Goal: Task Accomplishment & Management: Use online tool/utility

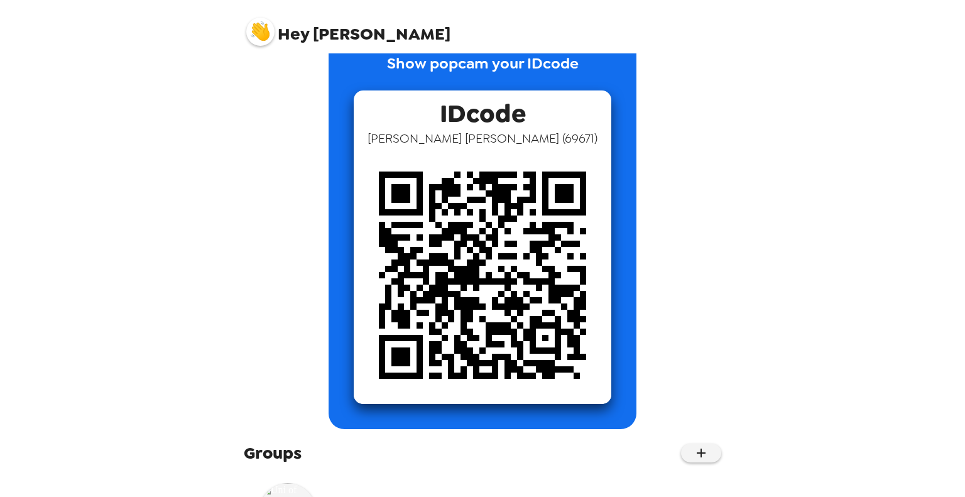
scroll to position [121, 0]
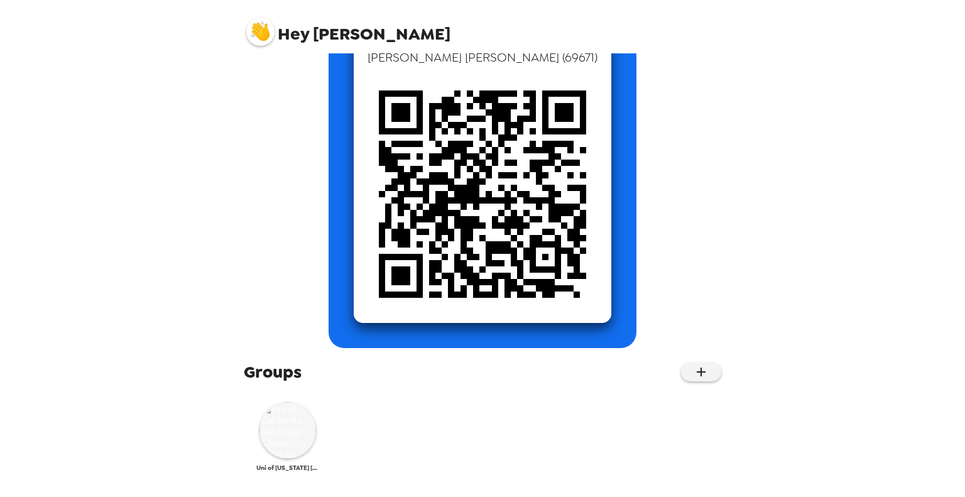
click at [284, 436] on img at bounding box center [287, 430] width 57 height 57
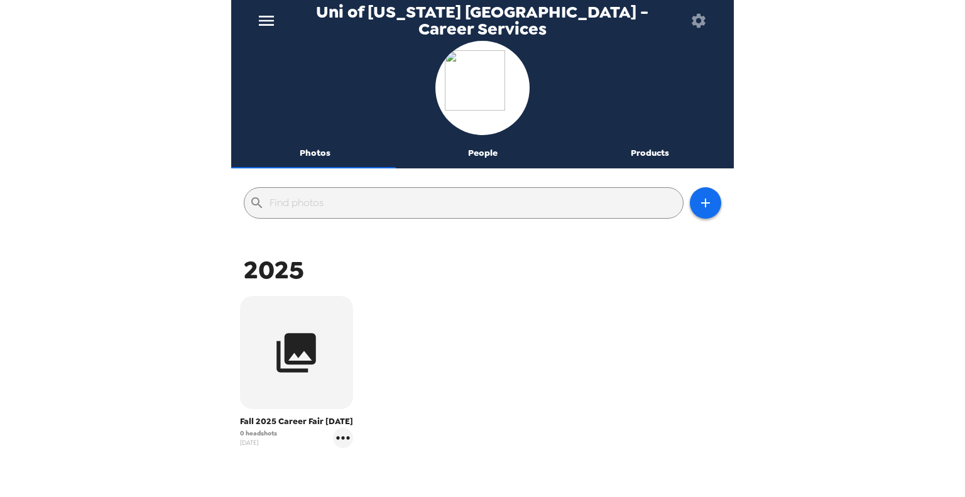
scroll to position [63, 0]
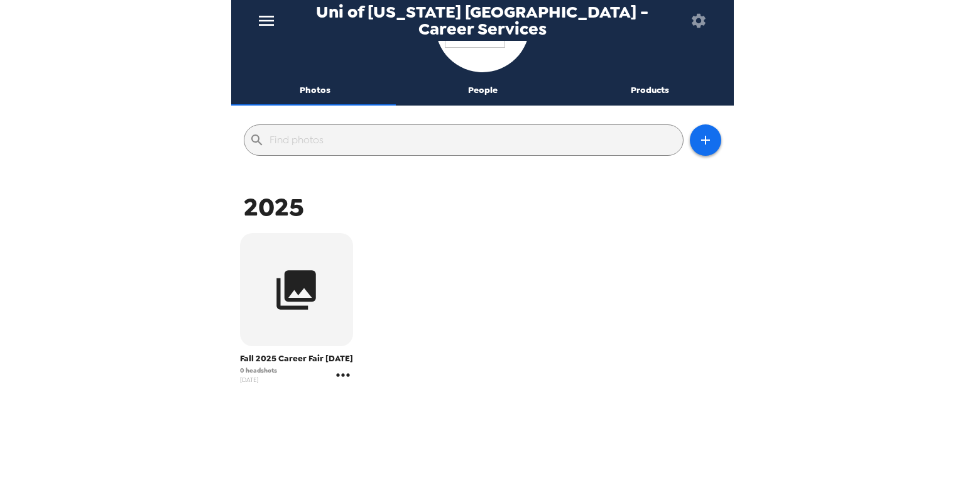
click at [342, 385] on icon "gallery menu" at bounding box center [343, 375] width 20 height 20
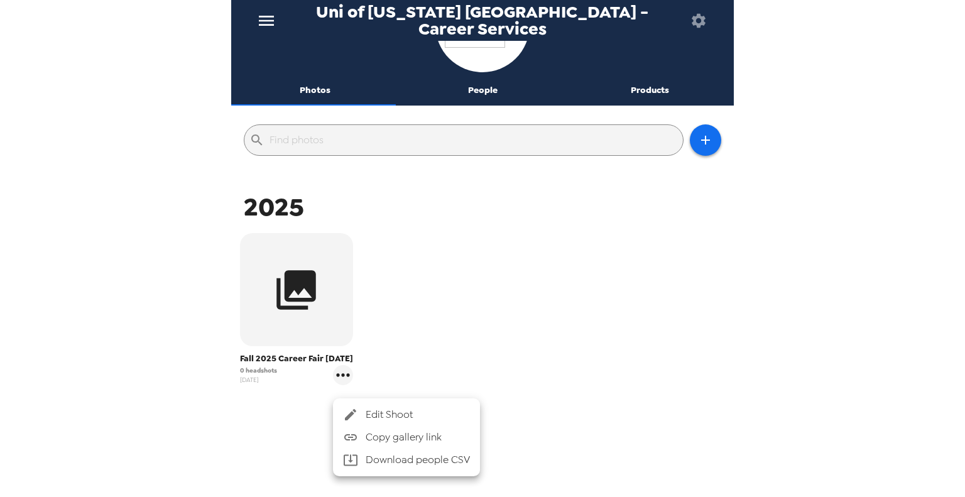
click at [475, 319] on div at bounding box center [482, 248] width 965 height 497
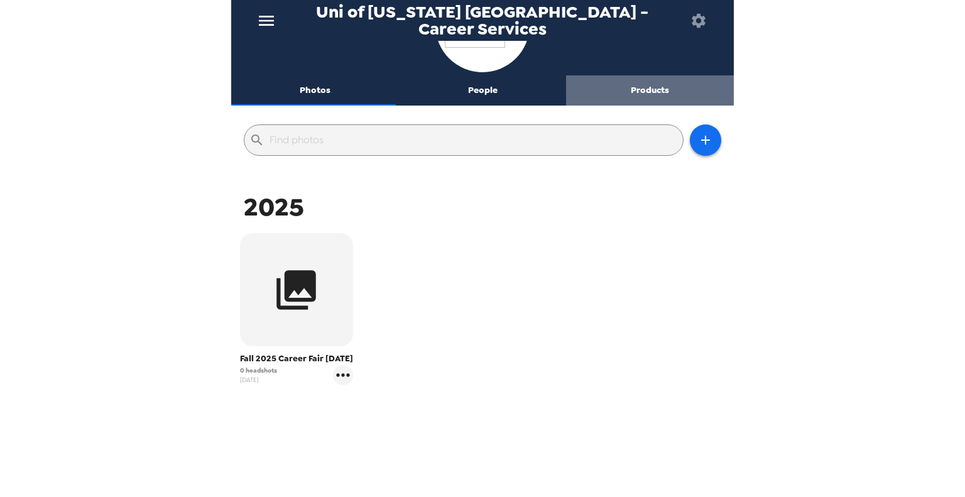
click at [643, 94] on button "Products" at bounding box center [650, 90] width 168 height 30
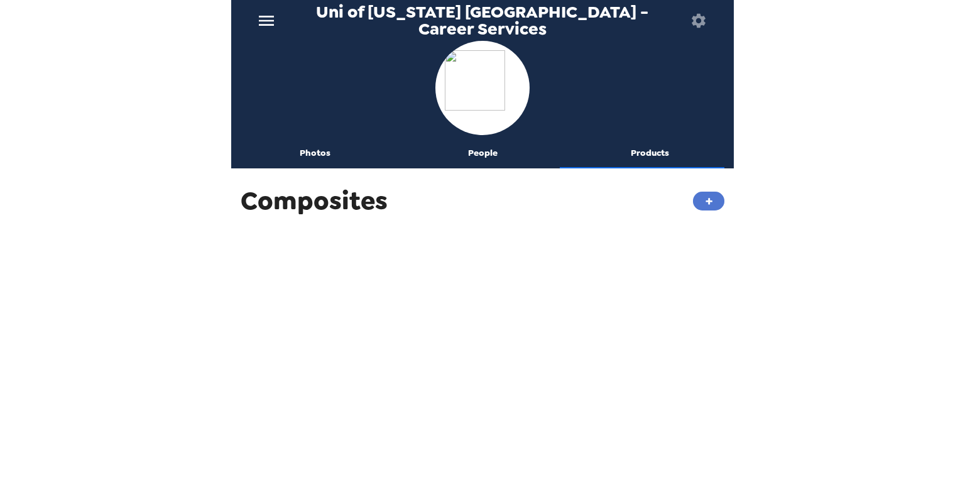
click at [695, 203] on button "+" at bounding box center [708, 201] width 31 height 19
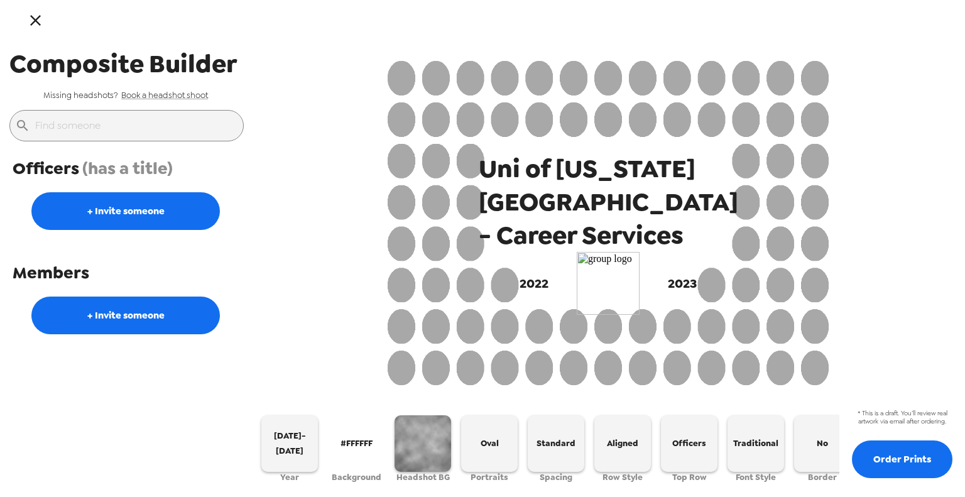
click at [43, 24] on icon "button" at bounding box center [35, 20] width 18 height 18
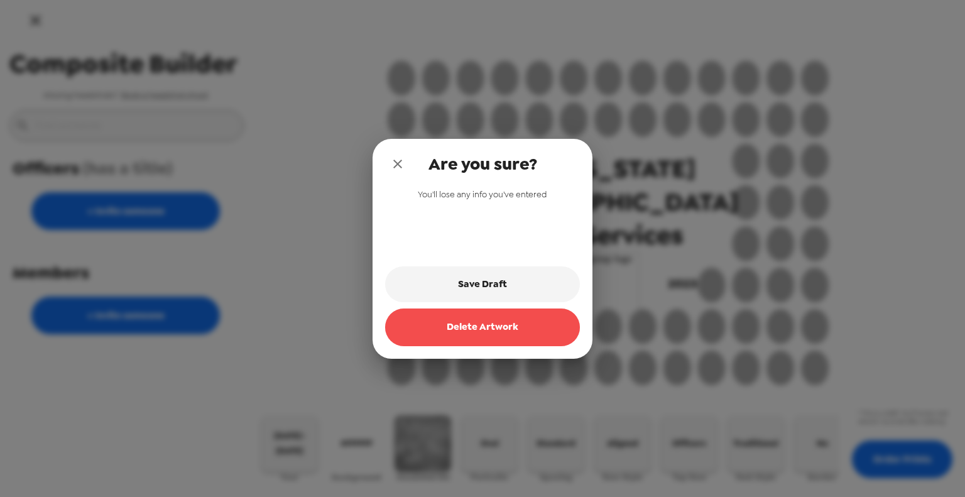
click at [487, 334] on button "Delete Artwork" at bounding box center [482, 327] width 195 height 38
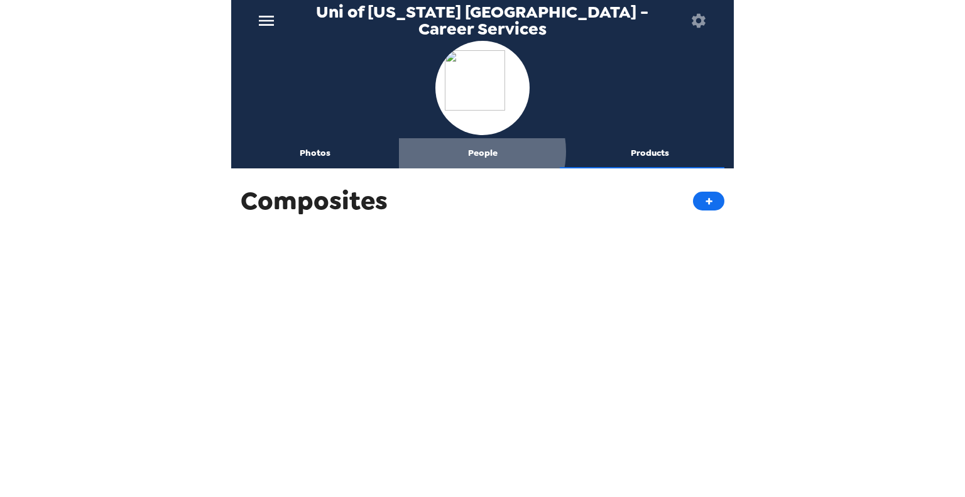
click at [477, 151] on button "People" at bounding box center [483, 153] width 168 height 30
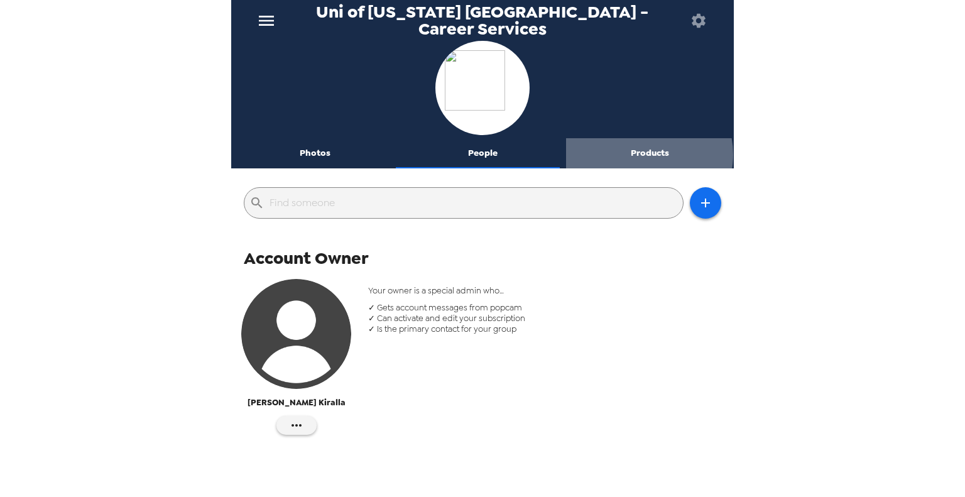
click at [641, 154] on button "Products" at bounding box center [650, 153] width 168 height 30
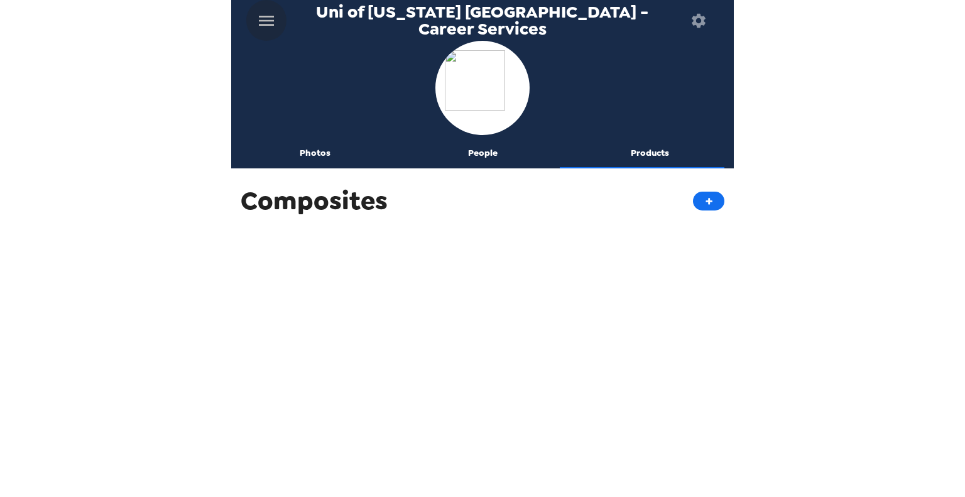
click at [267, 22] on icon "menu" at bounding box center [266, 21] width 20 height 20
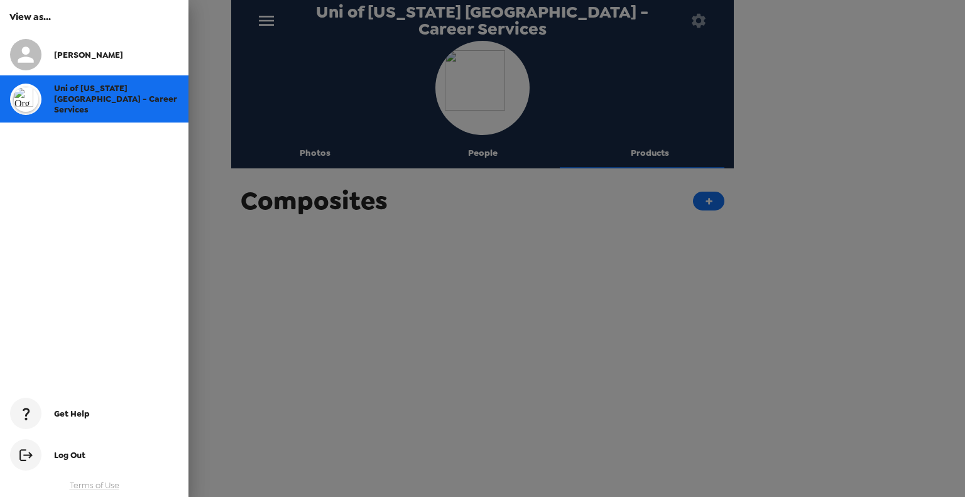
click at [267, 22] on div at bounding box center [482, 248] width 965 height 497
